Goal: Task Accomplishment & Management: Manage account settings

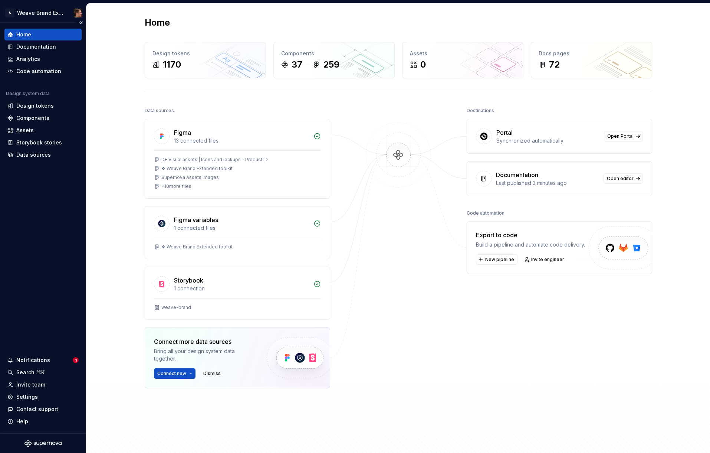
click at [50, 201] on div "Home Documentation Analytics Code automation Design system data Design tokens C…" at bounding box center [43, 228] width 86 height 410
click at [36, 47] on div "Documentation" at bounding box center [36, 46] width 40 height 7
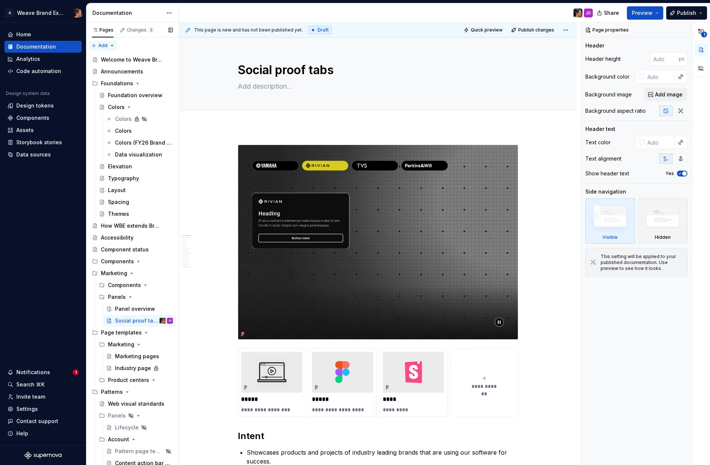
click at [111, 49] on div "Pages Changes 3 Add Accessibility guide for tree Page tree. Navigate the tree w…" at bounding box center [132, 246] width 93 height 446
click at [27, 196] on html "A Weave Brand Extended Home Documentation Analytics Code automation Design syst…" at bounding box center [355, 232] width 710 height 465
click at [700, 33] on icon "button" at bounding box center [701, 32] width 6 height 6
type textarea "*"
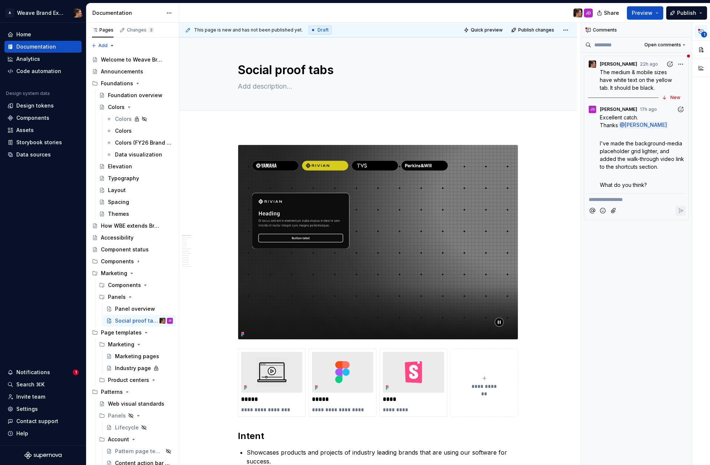
click at [621, 161] on span "I've made the background-media placeholder grid lighter, and added the walk-thr…" at bounding box center [643, 155] width 86 height 30
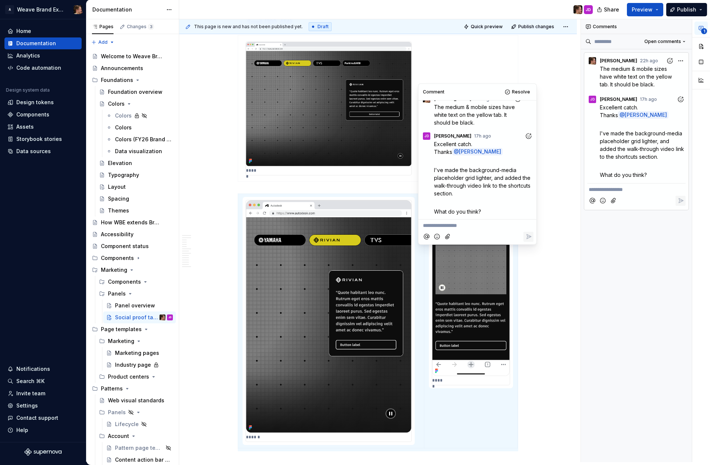
scroll to position [2453, 0]
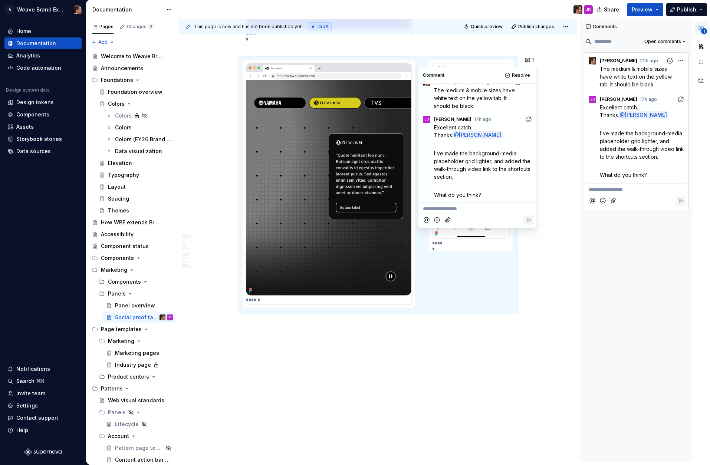
click at [525, 122] on icon "Add reaction" at bounding box center [528, 119] width 7 height 7
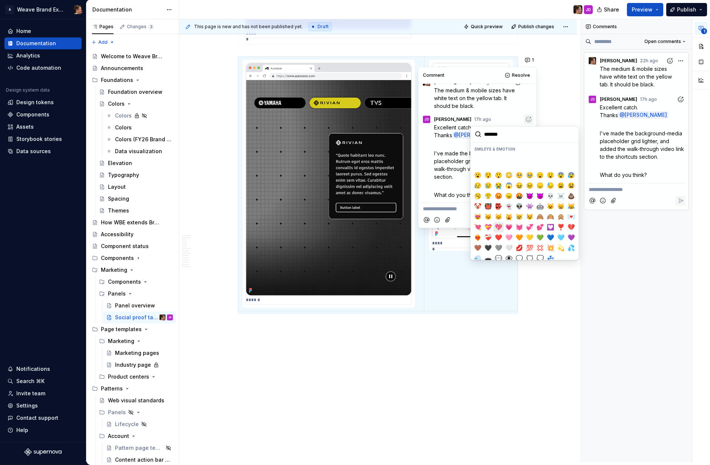
scroll to position [138, 0]
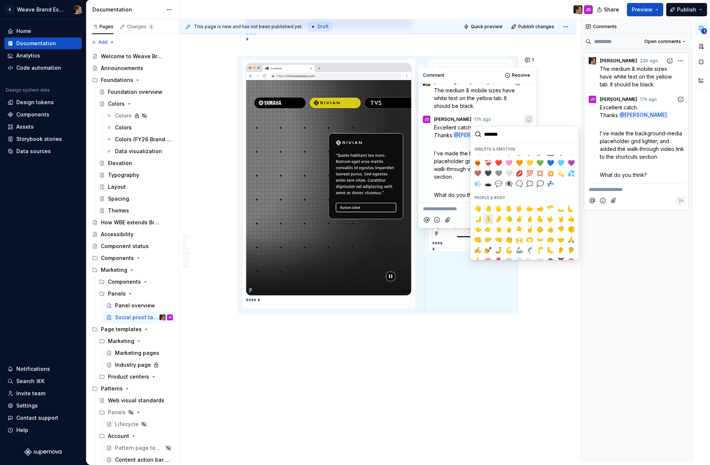
click at [489, 218] on span "👌" at bounding box center [488, 219] width 6 height 7
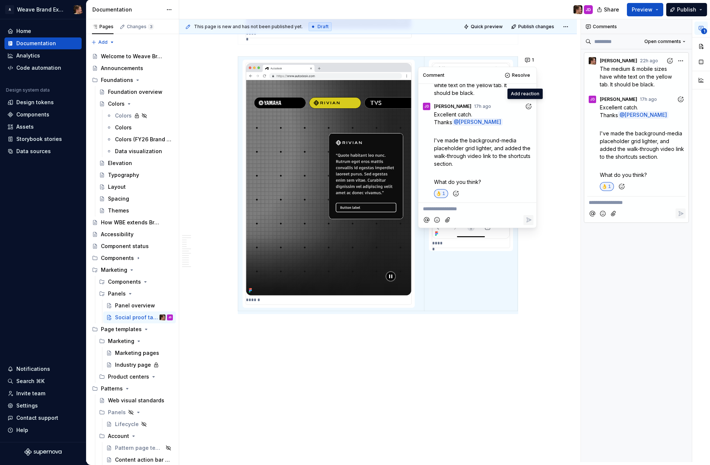
click at [476, 213] on p "**********" at bounding box center [477, 209] width 109 height 8
click at [528, 220] on icon "Reply" at bounding box center [528, 219] width 7 height 7
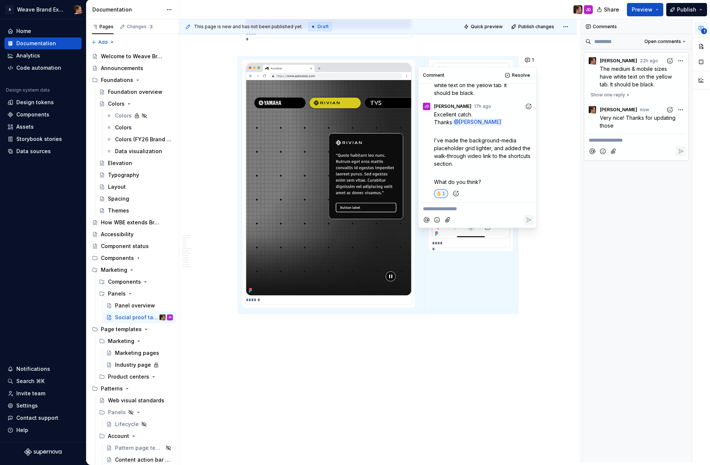
scroll to position [45, 0]
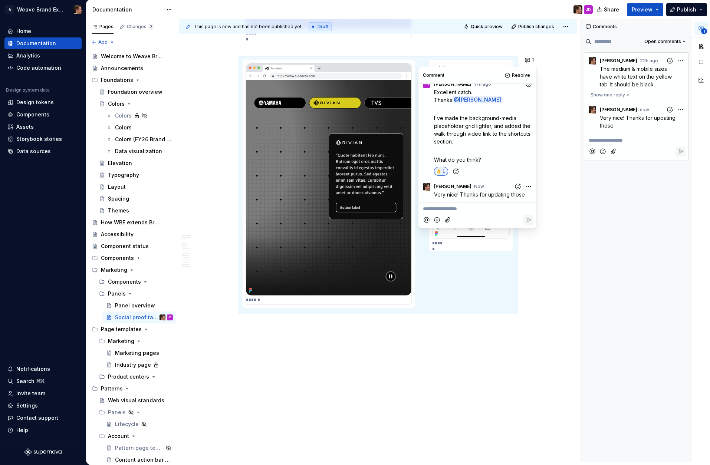
click at [518, 76] on span "Resolve" at bounding box center [521, 75] width 18 height 6
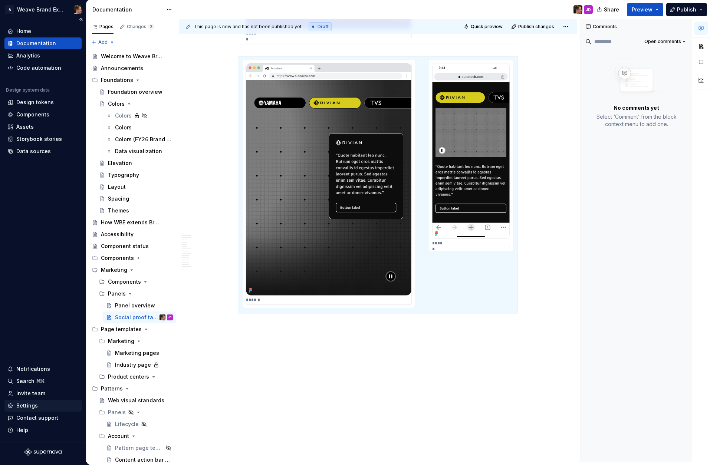
click at [36, 408] on div "Settings" at bounding box center [27, 405] width 22 height 7
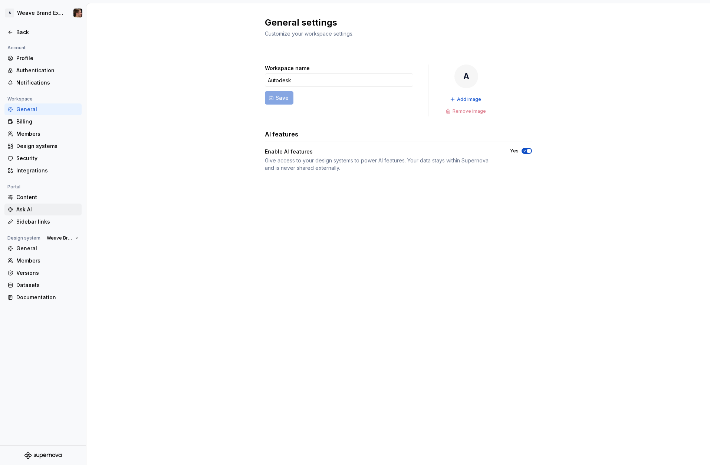
click at [47, 208] on div "Ask AI" at bounding box center [47, 209] width 62 height 7
type textarea "*"
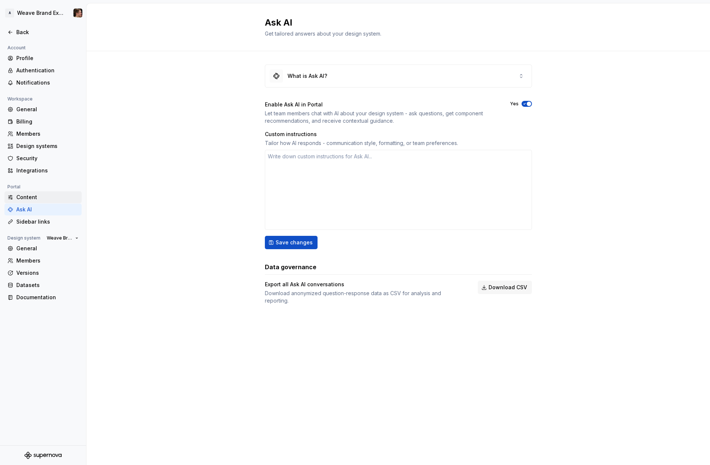
click at [46, 197] on div "Content" at bounding box center [47, 197] width 62 height 7
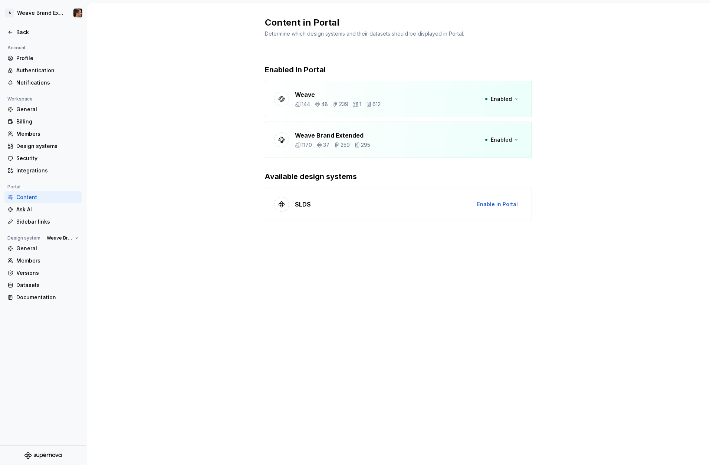
click at [201, 157] on div "Enabled in Portal Weave 144 48 239 1 612 Enabled Weave Brand Extended 1170 37 2…" at bounding box center [398, 150] width 624 height 198
click at [218, 151] on div "Enabled in Portal Weave 144 48 239 1 612 Enabled Weave Brand Extended 1170 37 2…" at bounding box center [398, 150] width 624 height 198
click at [48, 223] on div "Sidebar links" at bounding box center [47, 221] width 62 height 7
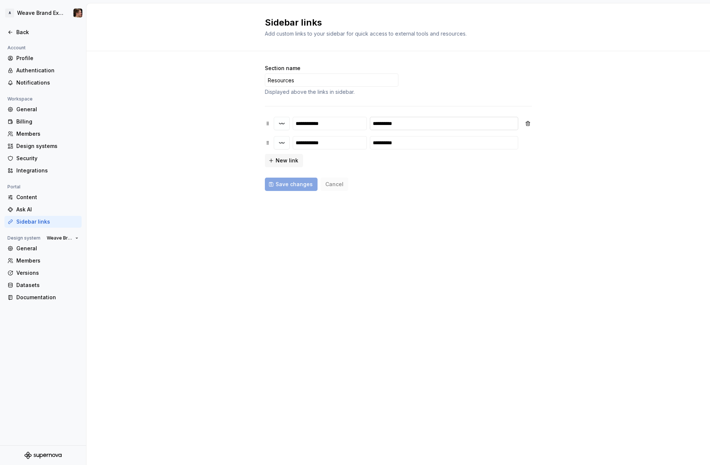
click at [432, 127] on input "**********" at bounding box center [444, 123] width 148 height 13
click at [441, 162] on div "**********" at bounding box center [398, 142] width 267 height 50
drag, startPoint x: 526, startPoint y: 142, endPoint x: 526, endPoint y: 134, distance: 8.5
click at [526, 142] on button "button" at bounding box center [527, 142] width 13 height 13
click at [525, 122] on button "button" at bounding box center [527, 123] width 13 height 13
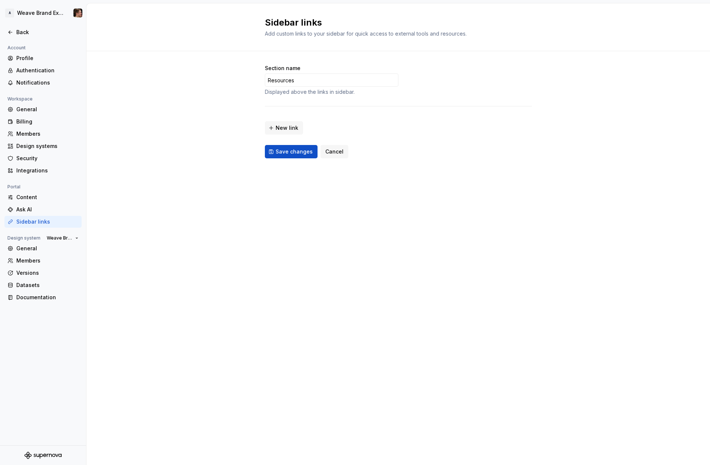
drag, startPoint x: 299, startPoint y: 151, endPoint x: 311, endPoint y: 162, distance: 16.1
click at [299, 151] on span "Save changes" at bounding box center [294, 151] width 37 height 7
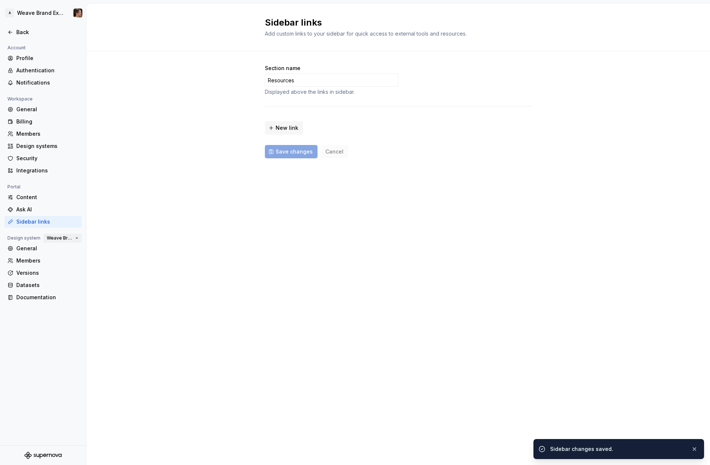
click at [71, 239] on span "Weave Brand Extended" at bounding box center [60, 238] width 26 height 6
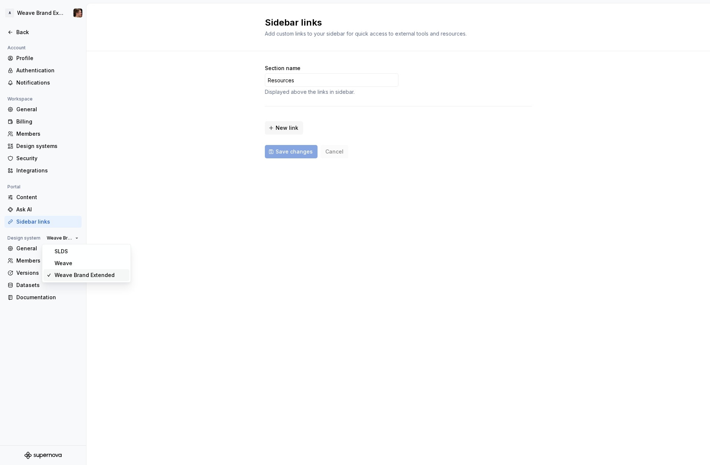
click at [156, 231] on div "Sidebar links Add custom links to your sidebar for quick access to external too…" at bounding box center [398, 234] width 624 height 462
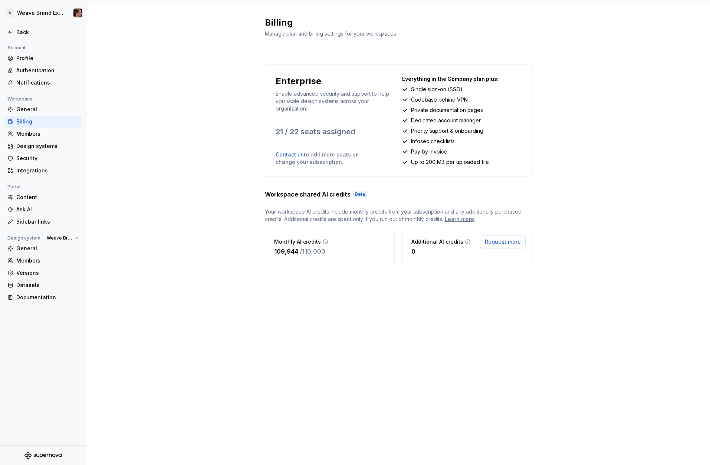
click at [210, 191] on div "Enterprise Enable advanced security and support to help you scale design system…" at bounding box center [398, 172] width 624 height 242
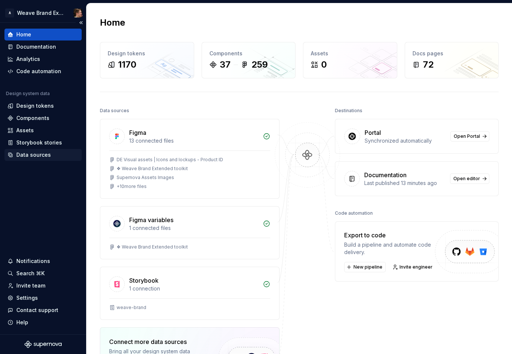
click at [41, 154] on div "Data sources" at bounding box center [33, 154] width 34 height 7
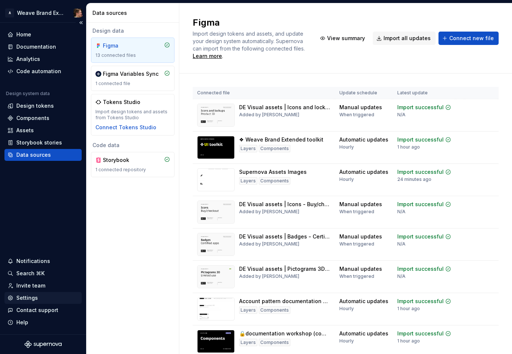
click at [45, 298] on div "Settings" at bounding box center [42, 297] width 71 height 7
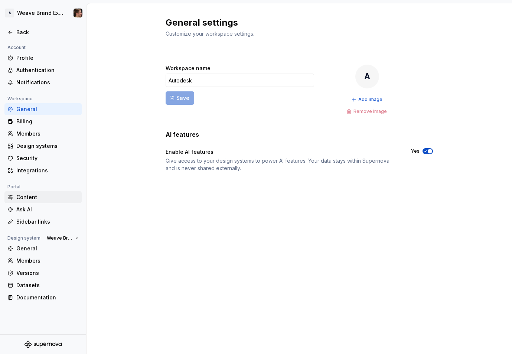
click at [36, 198] on div "Content" at bounding box center [47, 196] width 62 height 7
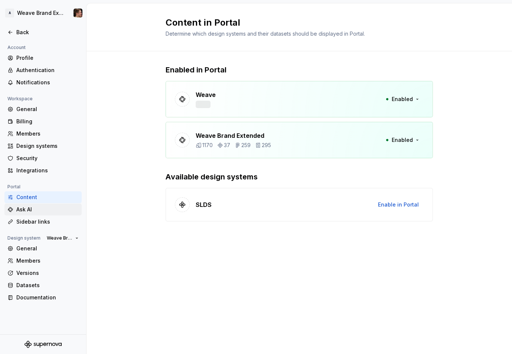
click at [34, 209] on div "Ask AI" at bounding box center [47, 209] width 62 height 7
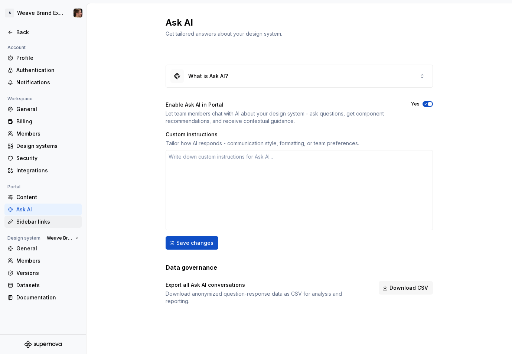
click at [40, 221] on div "Sidebar links" at bounding box center [47, 221] width 62 height 7
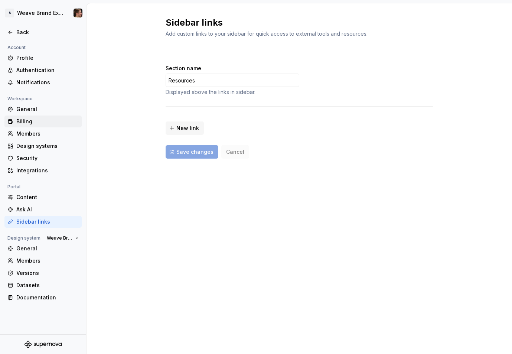
click at [34, 122] on div "Billing" at bounding box center [47, 121] width 62 height 7
